Goal: Task Accomplishment & Management: Manage account settings

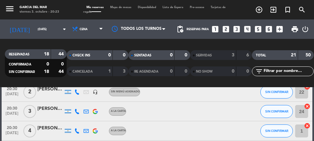
scroll to position [99, 0]
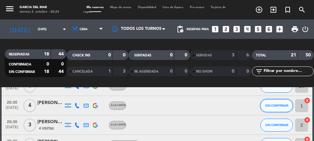
click at [280, 105] on span "SIN CONFIRMAR" at bounding box center [276, 106] width 23 height 4
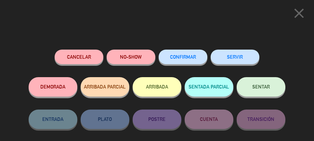
click at [263, 88] on span "SENTAR" at bounding box center [261, 87] width 18 height 6
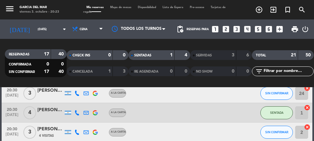
scroll to position [88, 0]
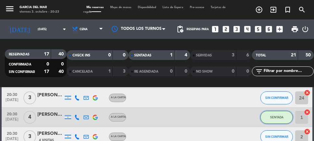
click at [278, 113] on button "SENTADA" at bounding box center [276, 117] width 33 height 13
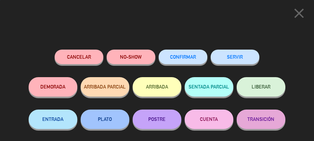
click at [236, 58] on button "SERVIR" at bounding box center [235, 57] width 49 height 15
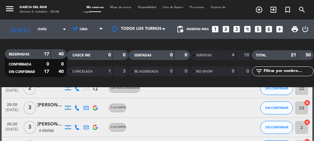
scroll to position [101, 0]
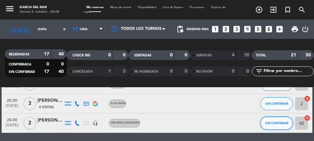
click at [279, 122] on span "SIN CONFIRMAR" at bounding box center [276, 124] width 23 height 4
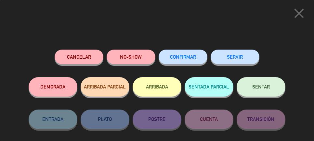
click at [261, 85] on span "SENTAR" at bounding box center [261, 87] width 18 height 6
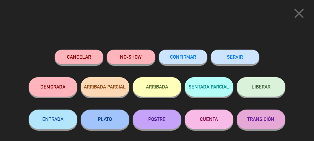
click at [238, 57] on button "SERVIR" at bounding box center [235, 57] width 49 height 15
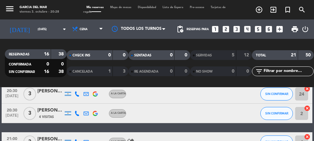
scroll to position [91, 0]
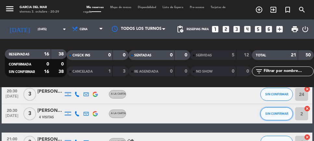
click at [278, 112] on span "SIN CONFIRMAR" at bounding box center [276, 114] width 23 height 4
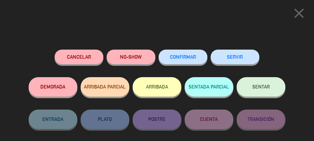
click at [264, 87] on span "SENTAR" at bounding box center [261, 87] width 18 height 6
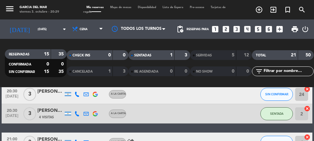
scroll to position [65, 0]
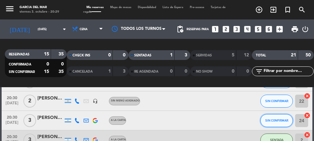
click at [277, 121] on span "SIN CONFIRMAR" at bounding box center [276, 121] width 23 height 4
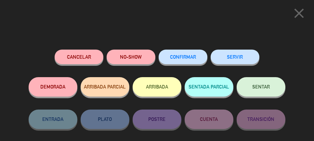
click at [263, 84] on button "SENTAR" at bounding box center [261, 87] width 49 height 20
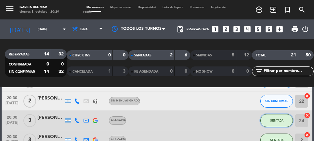
click at [278, 121] on span "SENTADA" at bounding box center [276, 121] width 13 height 4
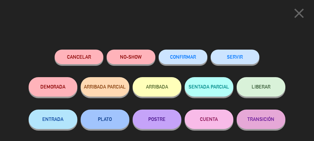
click at [238, 56] on button "SERVIR" at bounding box center [235, 57] width 49 height 15
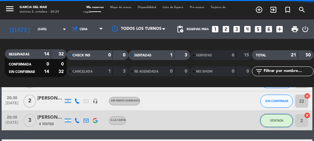
click at [282, 119] on span "SENTADA" at bounding box center [276, 121] width 13 height 4
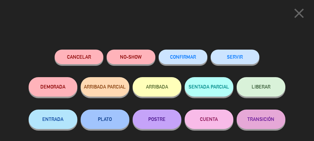
click at [234, 57] on button "SERVIR" at bounding box center [235, 57] width 49 height 15
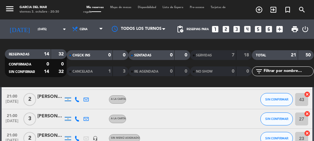
scroll to position [60, 0]
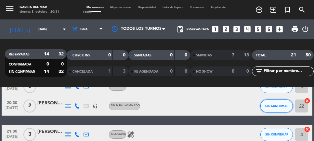
click at [276, 105] on span "SIN CONFIRMAR" at bounding box center [276, 106] width 23 height 4
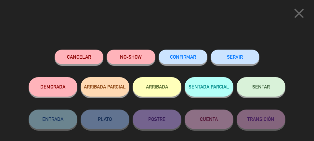
click at [266, 85] on button "SENTAR" at bounding box center [261, 87] width 49 height 20
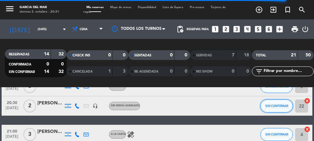
click at [275, 104] on span "SIN CONFIRMAR" at bounding box center [276, 106] width 23 height 4
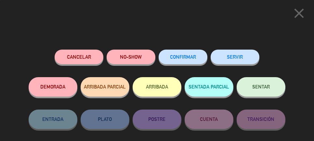
click at [265, 84] on button "SENTAR" at bounding box center [261, 87] width 49 height 20
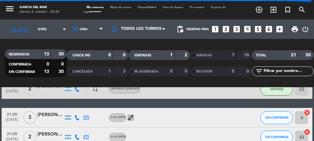
scroll to position [46, 0]
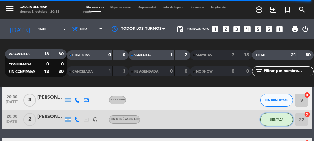
click at [276, 121] on span "SENTADA" at bounding box center [276, 120] width 13 height 4
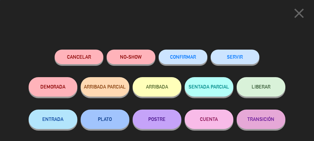
click at [238, 58] on button "SERVIR" at bounding box center [235, 57] width 49 height 15
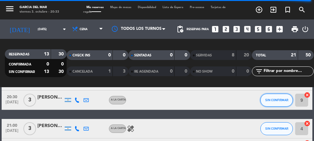
click at [280, 100] on span "SIN CONFIRMAR" at bounding box center [276, 101] width 23 height 4
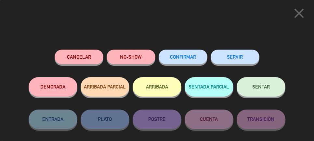
click at [262, 85] on button "SENTAR" at bounding box center [261, 87] width 49 height 20
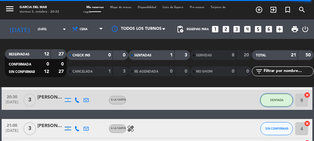
click at [278, 100] on span "SENTADA" at bounding box center [276, 101] width 13 height 4
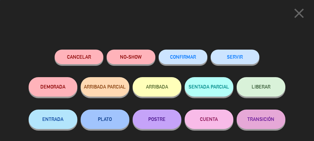
click at [244, 55] on button "SERVIR" at bounding box center [235, 57] width 49 height 15
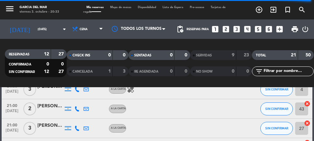
scroll to position [27, 0]
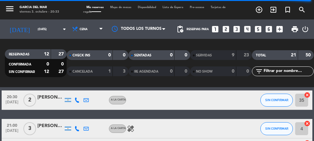
click at [309, 123] on icon "cancel" at bounding box center [307, 124] width 7 height 7
click at [305, 127] on icon "border_all" at bounding box center [303, 129] width 8 height 8
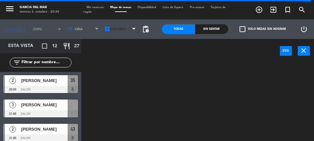
click at [118, 28] on span "GDM PATIO" at bounding box center [118, 30] width 16 height 4
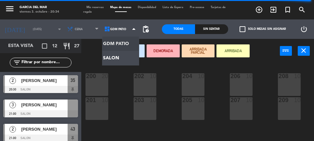
click at [114, 60] on ng-component "menu [PERSON_NAME] del [PERSON_NAME][DATE] 3. octubre - 20:34 Mis reservas Mapa…" at bounding box center [157, 85] width 314 height 171
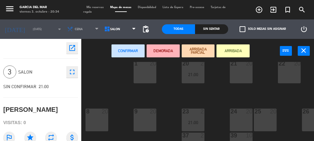
scroll to position [73, 0]
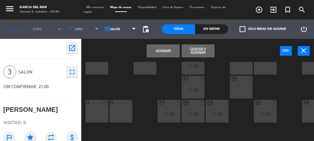
click at [163, 49] on button "Asignar" at bounding box center [163, 51] width 33 height 13
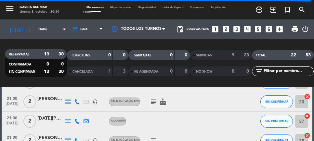
scroll to position [123, 0]
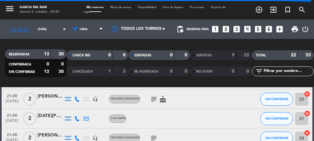
scroll to position [151, 0]
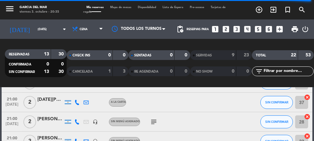
click at [308, 115] on icon "cancel" at bounding box center [307, 117] width 7 height 7
click at [308, 117] on icon "cancel" at bounding box center [307, 117] width 7 height 7
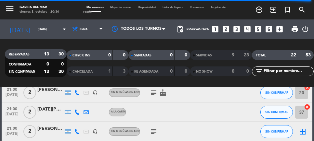
scroll to position [129, 0]
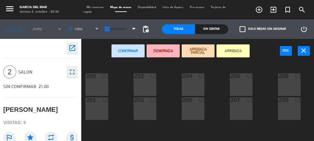
click at [116, 28] on span "GDM PATIO" at bounding box center [118, 30] width 16 height 4
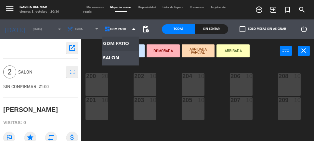
click at [114, 59] on ng-component "menu [PERSON_NAME] del [PERSON_NAME][DATE] 3. octubre - 20:36 Mis reservas Mapa…" at bounding box center [157, 85] width 314 height 171
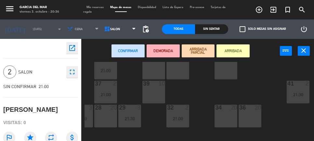
scroll to position [73, 87]
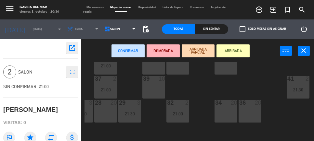
click at [305, 49] on icon "close" at bounding box center [304, 51] width 8 height 8
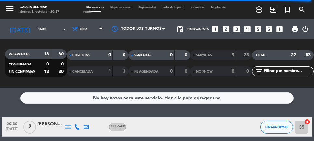
click at [303, 32] on icon "power_settings_new" at bounding box center [305, 29] width 8 height 8
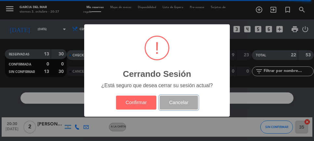
click at [182, 110] on button "Cancelar" at bounding box center [179, 103] width 39 height 14
